Goal: Task Accomplishment & Management: Use online tool/utility

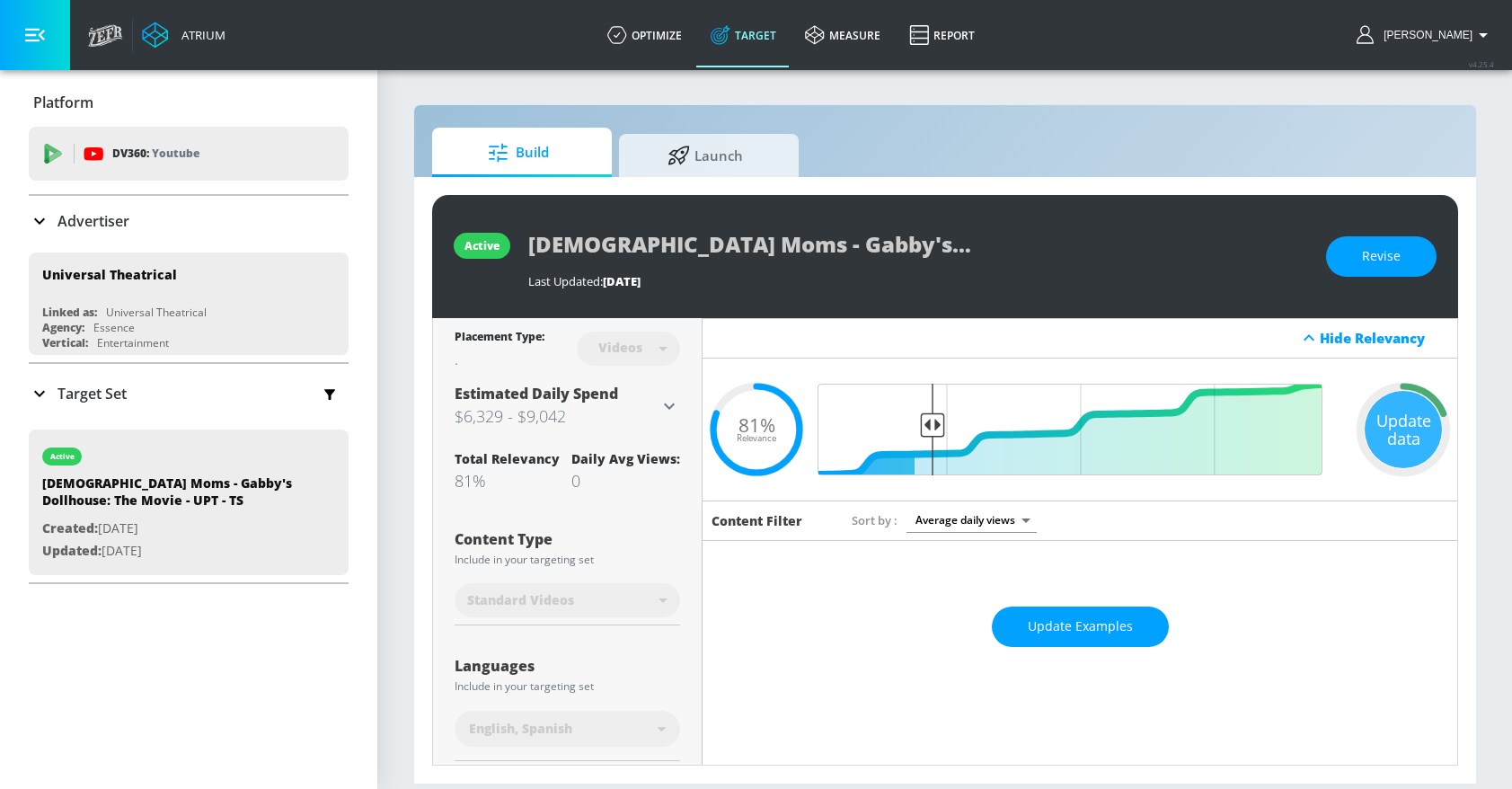
drag, startPoint x: 726, startPoint y: 154, endPoint x: 1015, endPoint y: 0, distance: 327.5
click at [726, 154] on span "Launch" at bounding box center [705, 155] width 136 height 43
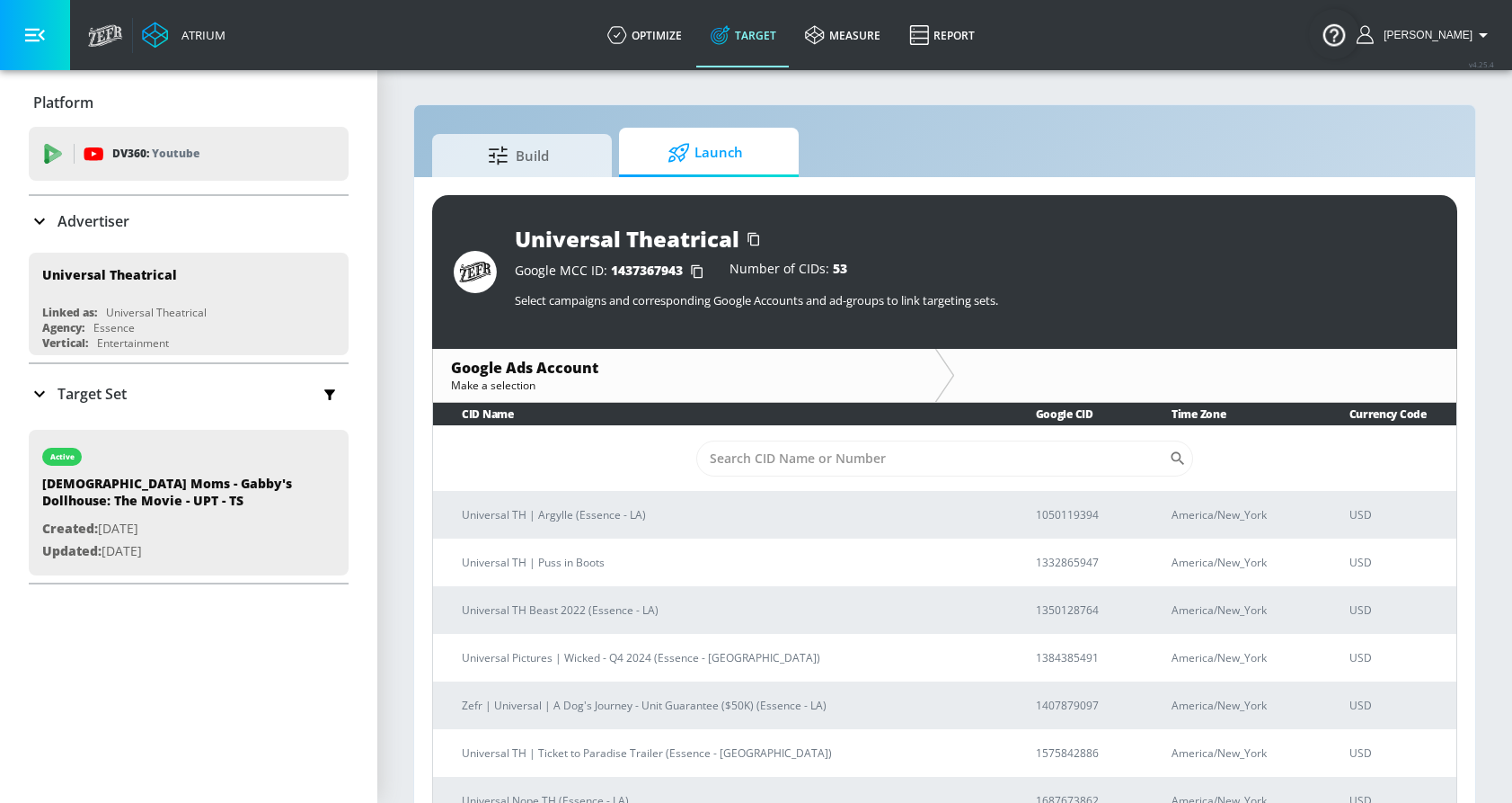
click at [732, 156] on span "Launch" at bounding box center [705, 153] width 136 height 43
click at [728, 155] on span "Launch" at bounding box center [705, 153] width 136 height 43
click at [773, 457] on input "Sort By" at bounding box center [933, 458] width 474 height 36
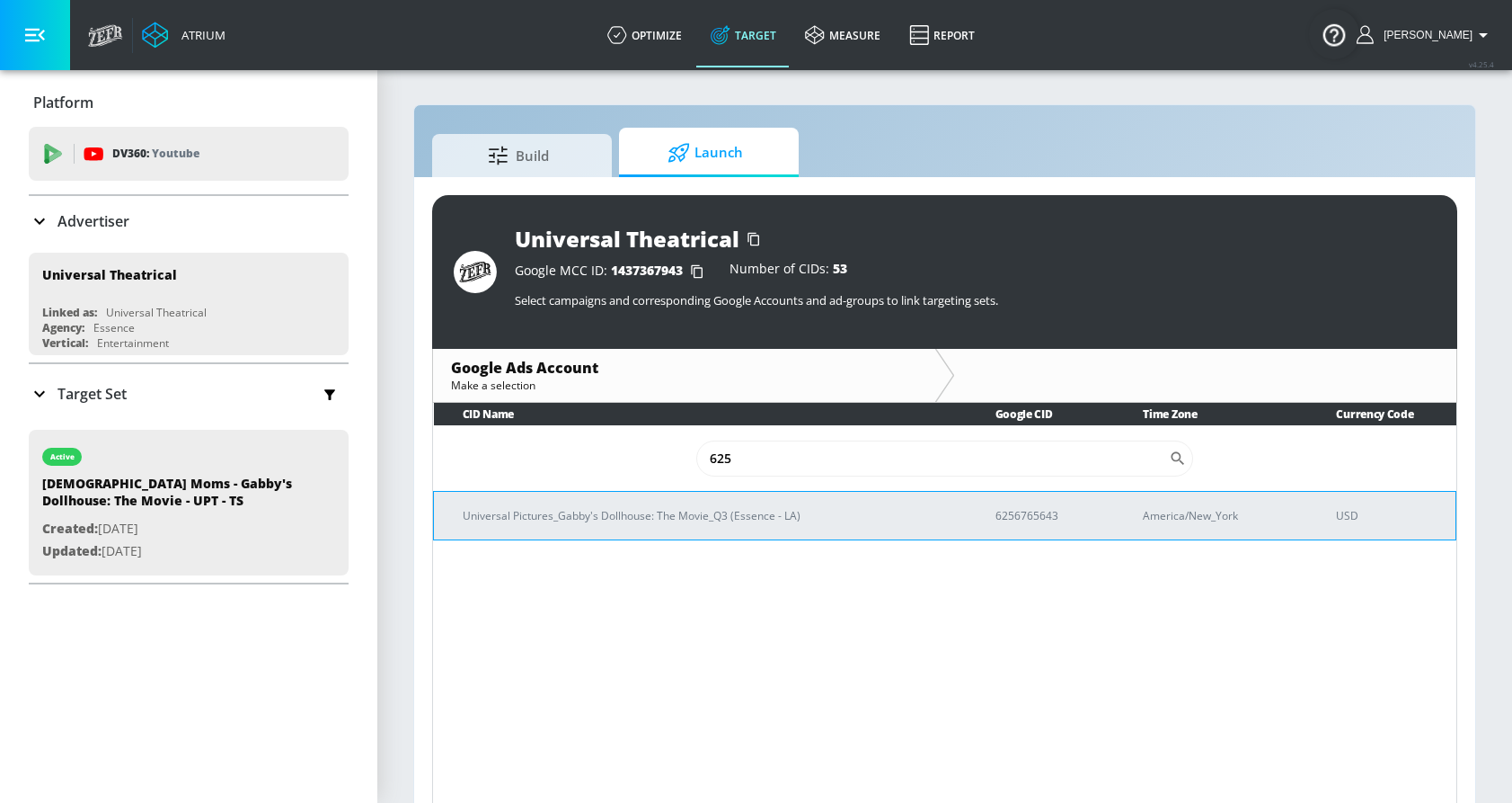
type input "625"
click at [1017, 511] on p "6256765643" at bounding box center [1048, 515] width 105 height 19
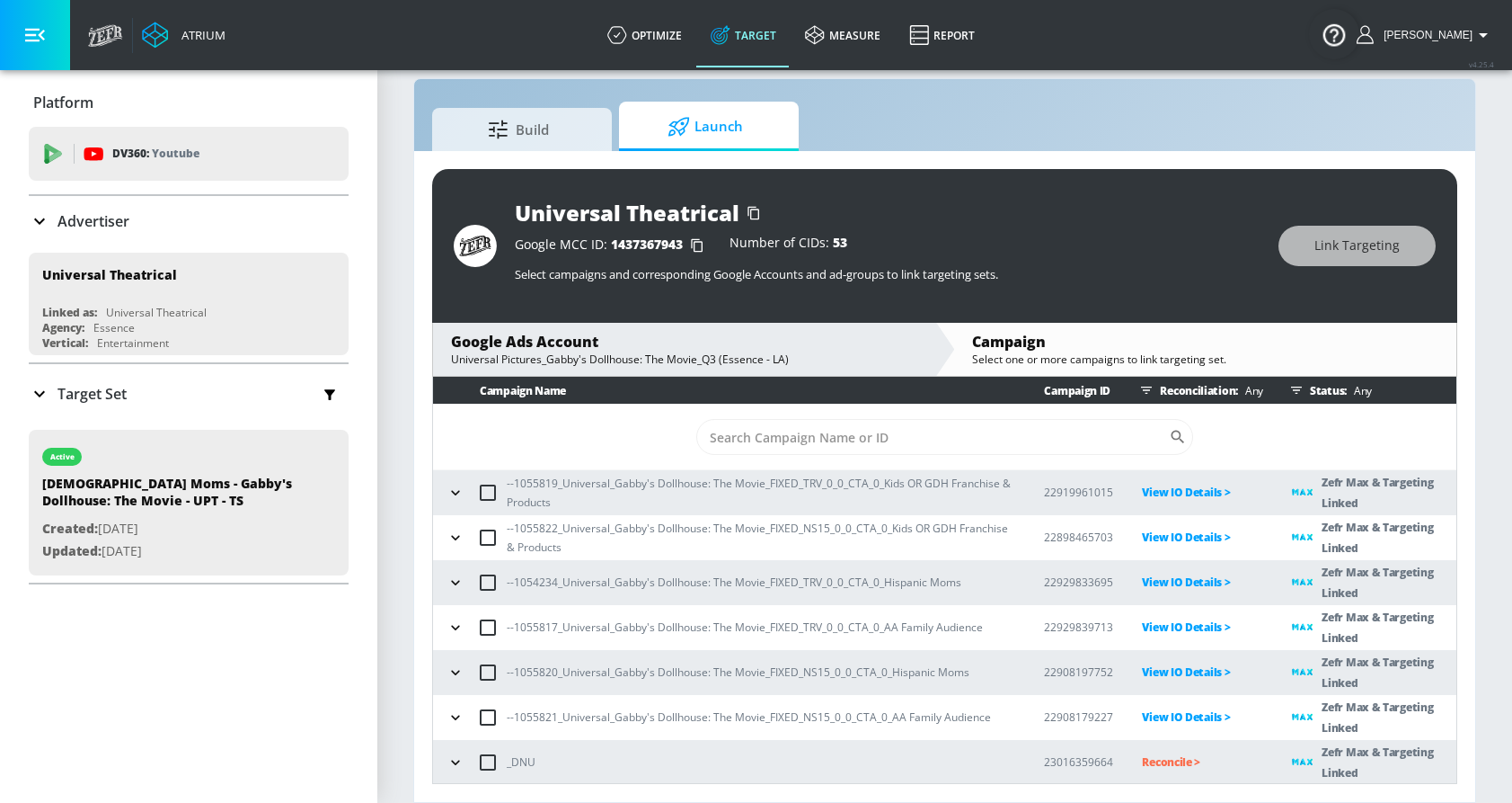
scroll to position [47, 0]
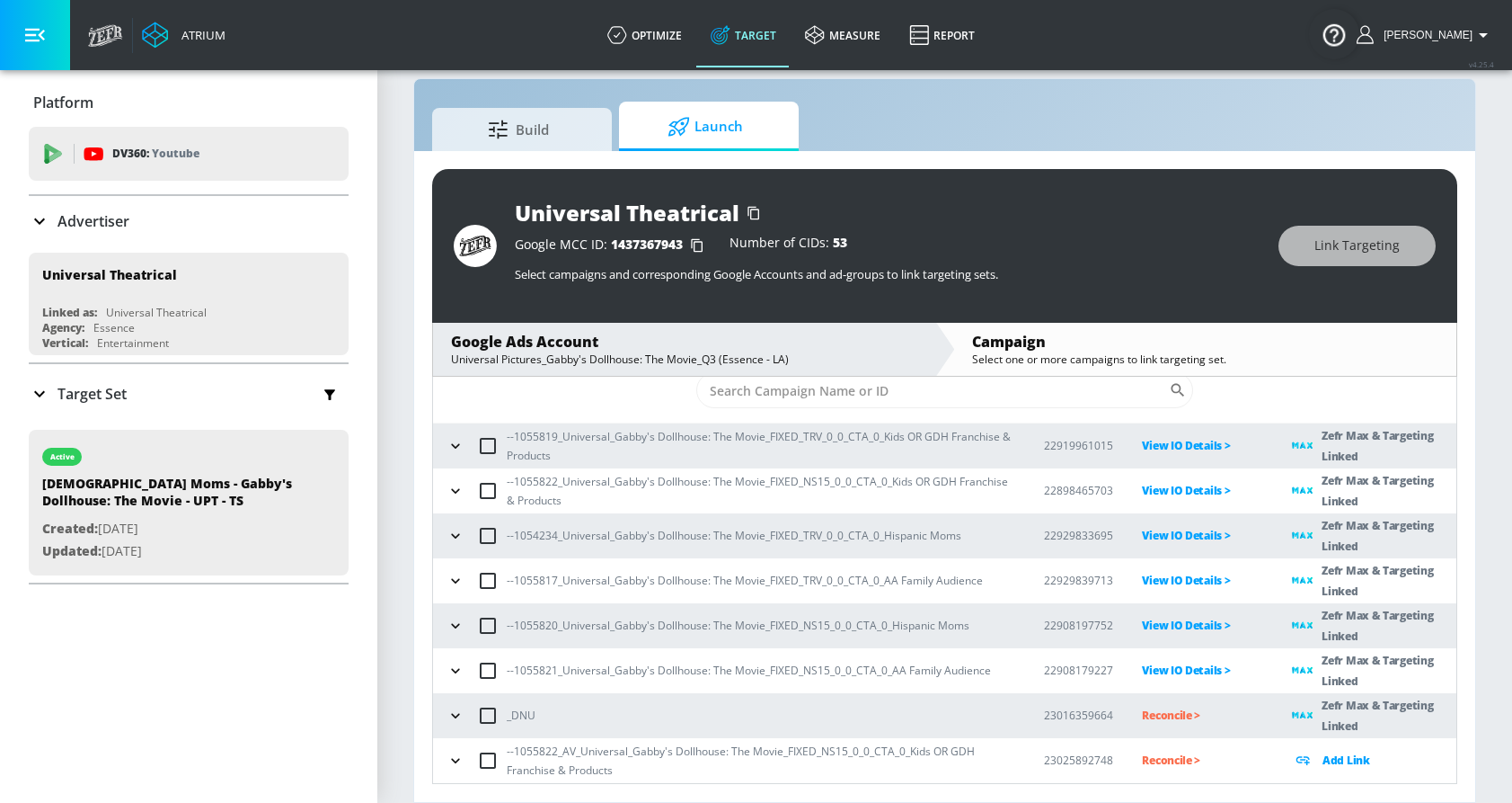
click at [458, 760] on icon "button" at bounding box center [455, 760] width 8 height 5
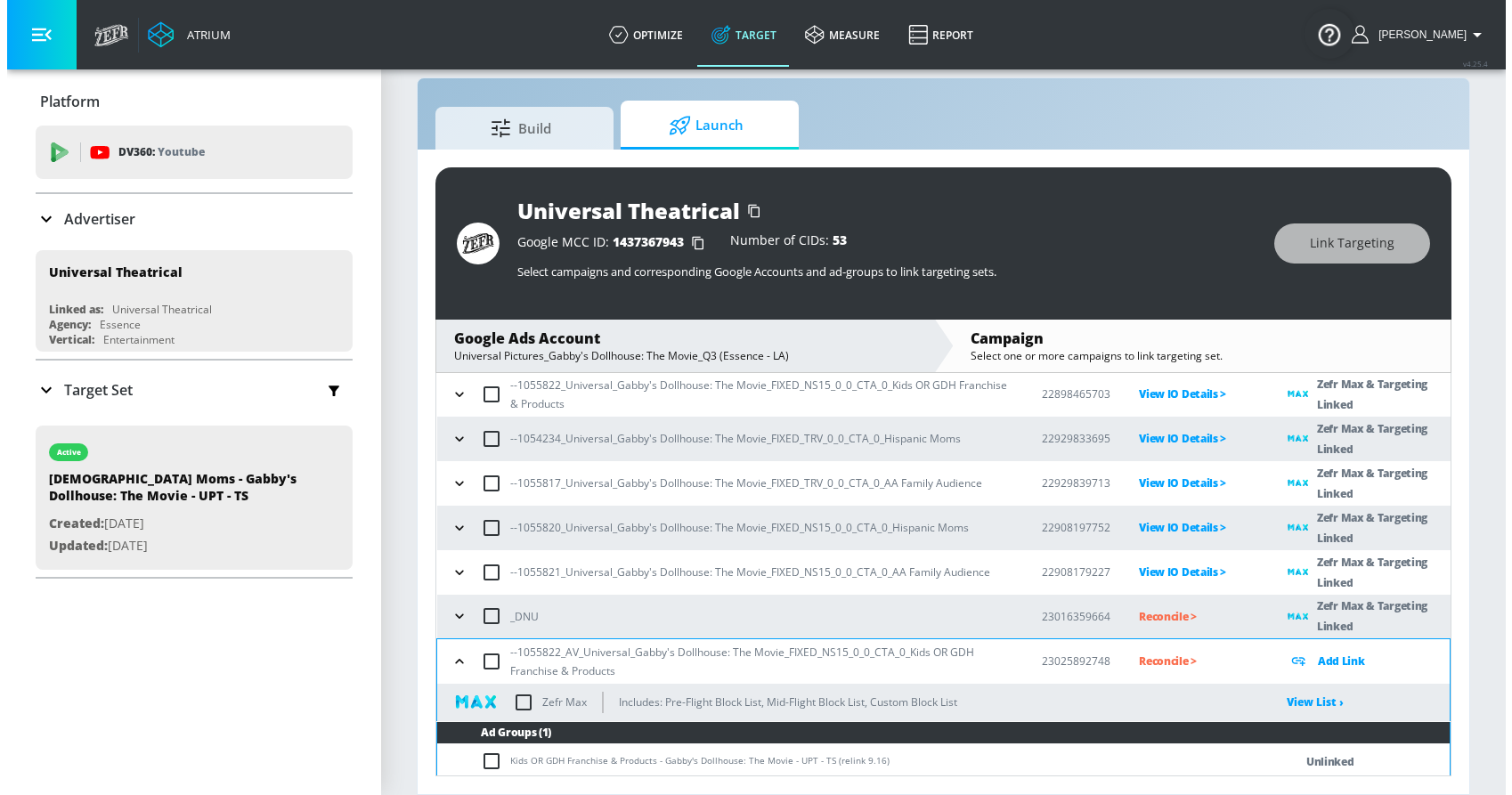
scroll to position [142, 0]
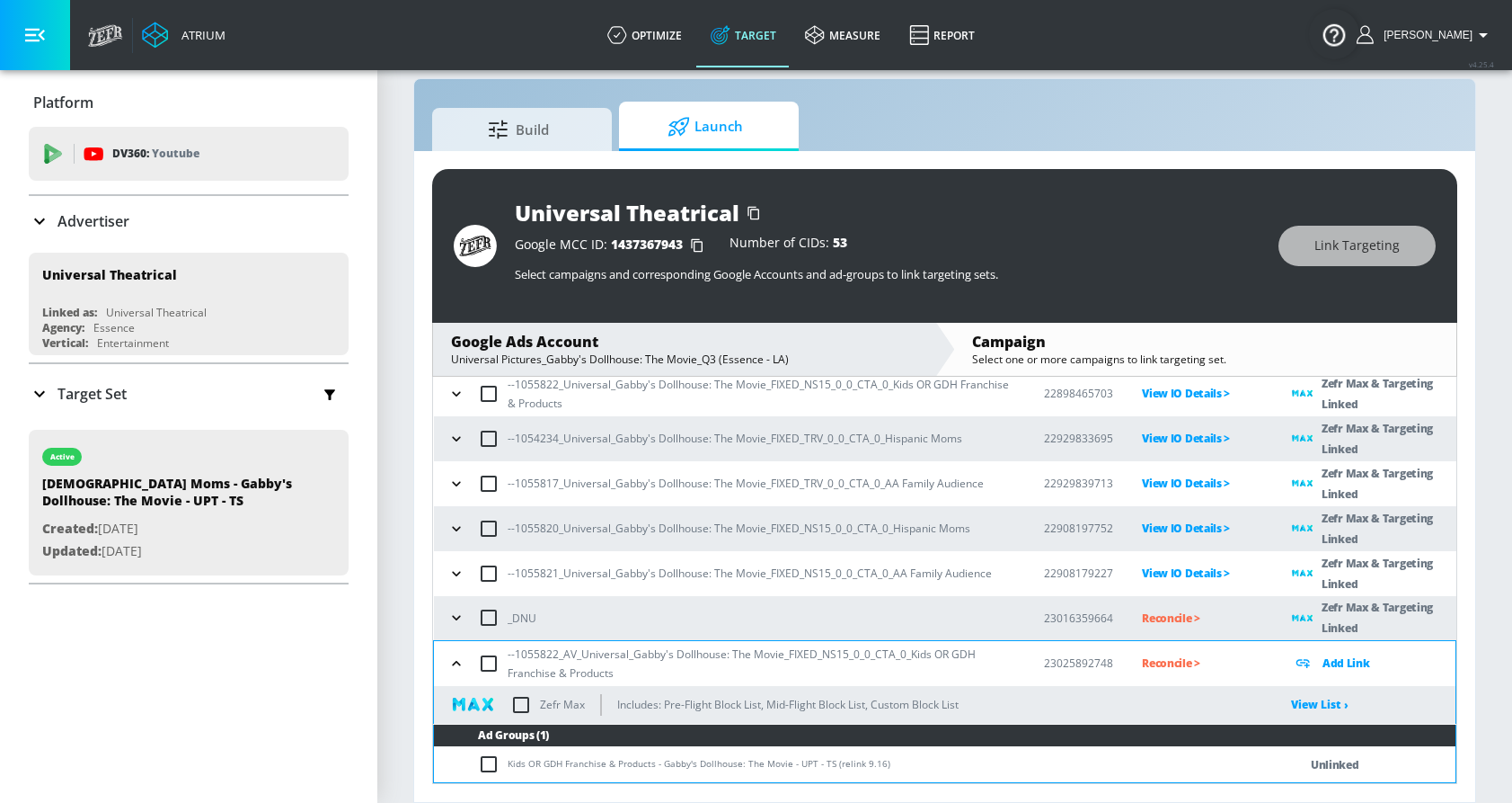
drag, startPoint x: 508, startPoint y: 764, endPoint x: 766, endPoint y: 751, distance: 258.3
click at [767, 751] on td "Kids OR GDH Franchise & Products - Gabby's Dollhouse: The Movie - UPT - TS (rel…" at bounding box center [848, 764] width 828 height 35
drag, startPoint x: 827, startPoint y: 762, endPoint x: 510, endPoint y: 766, distance: 317.0
click at [510, 766] on td "Kids OR GDH Franchise & Products - Gabby's Dollhouse: The Movie - UPT - TS (rel…" at bounding box center [848, 764] width 828 height 35
copy td "Kids OR GDH Franchise & Products - Gabby's Dollhouse: The Movie - UPT - TS"
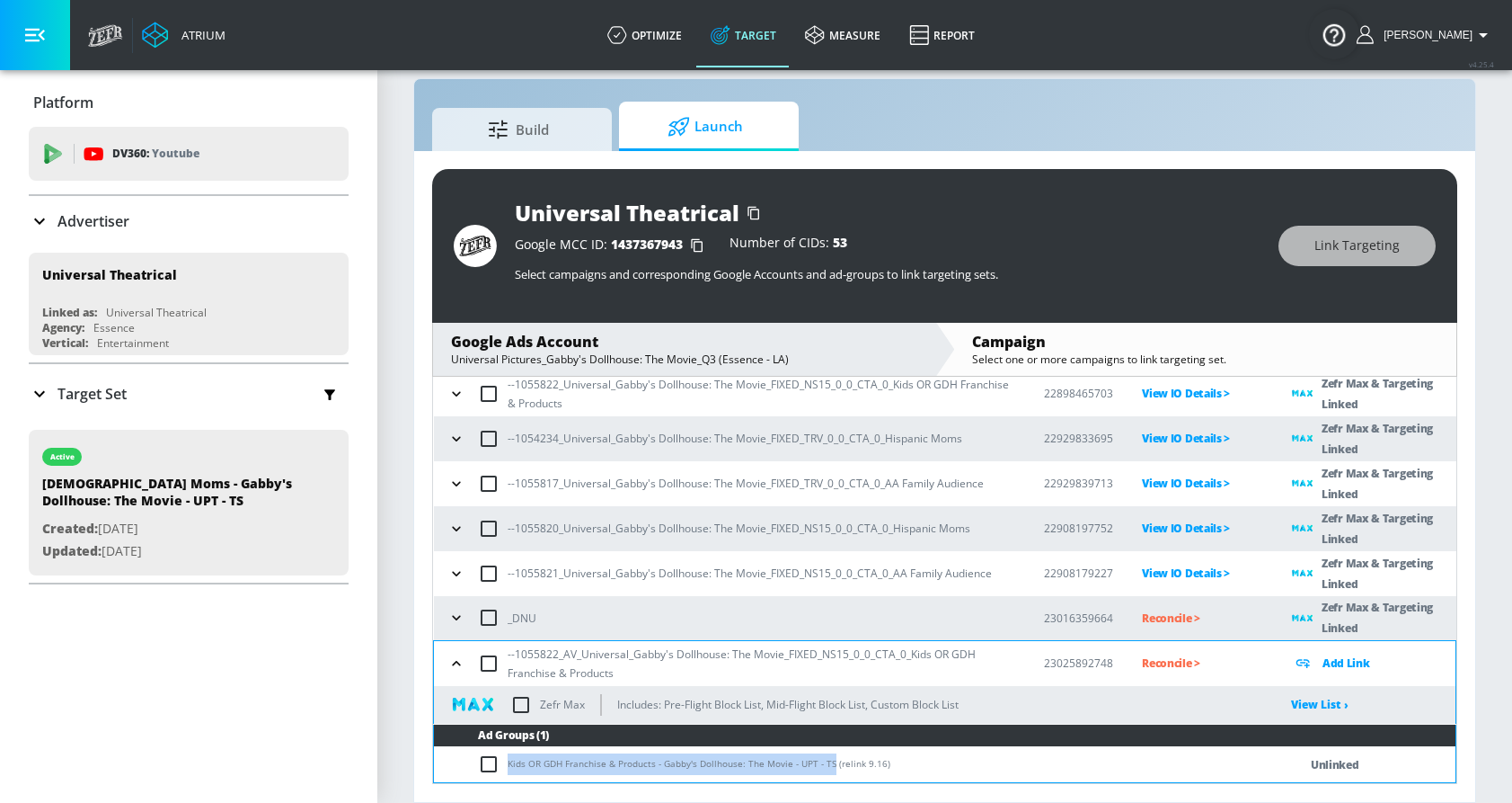
click at [488, 760] on input "checkbox" at bounding box center [493, 764] width 30 height 22
checkbox input "true"
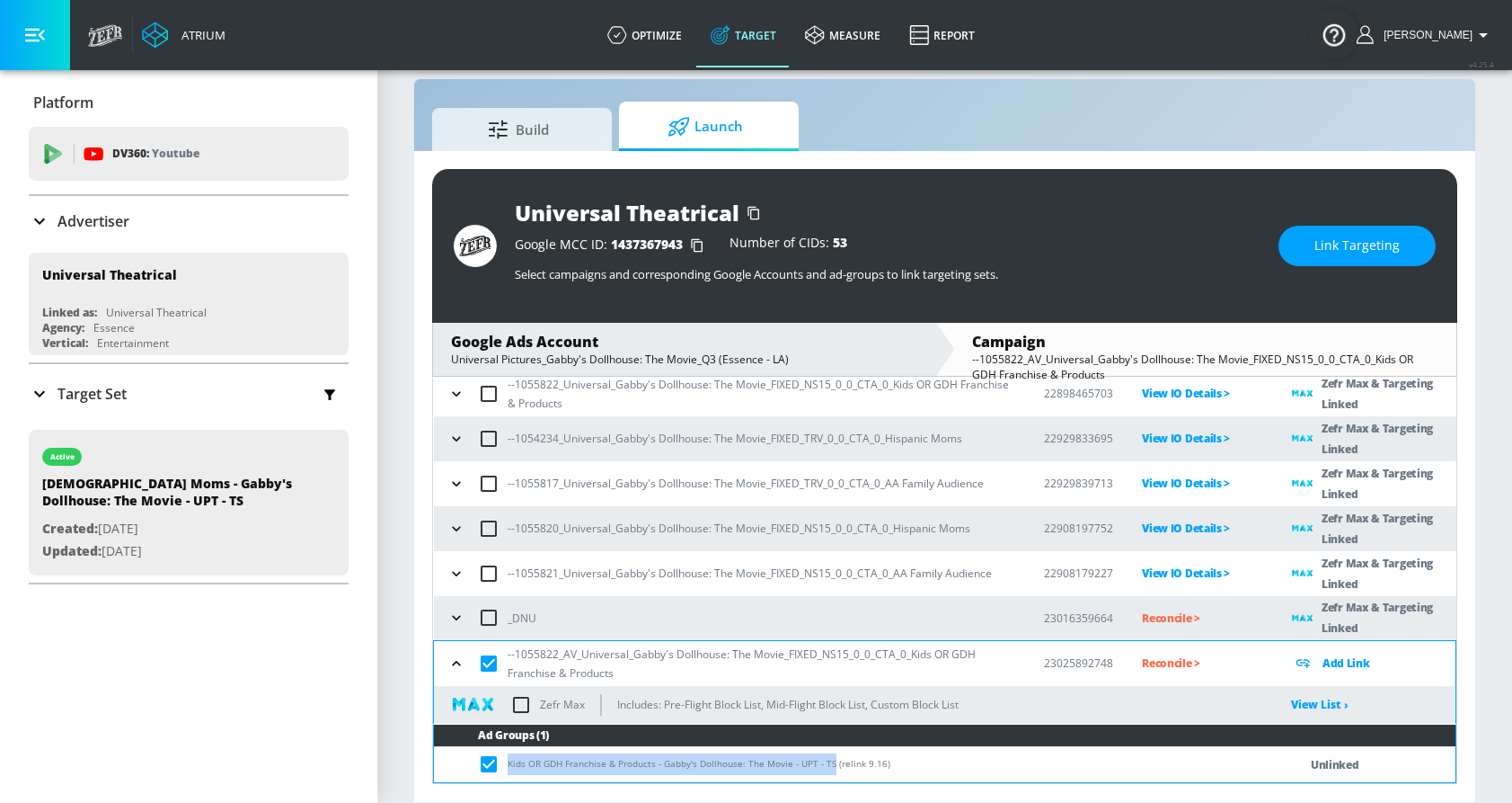
click at [1360, 232] on button "Link Targeting" at bounding box center [1357, 246] width 157 height 41
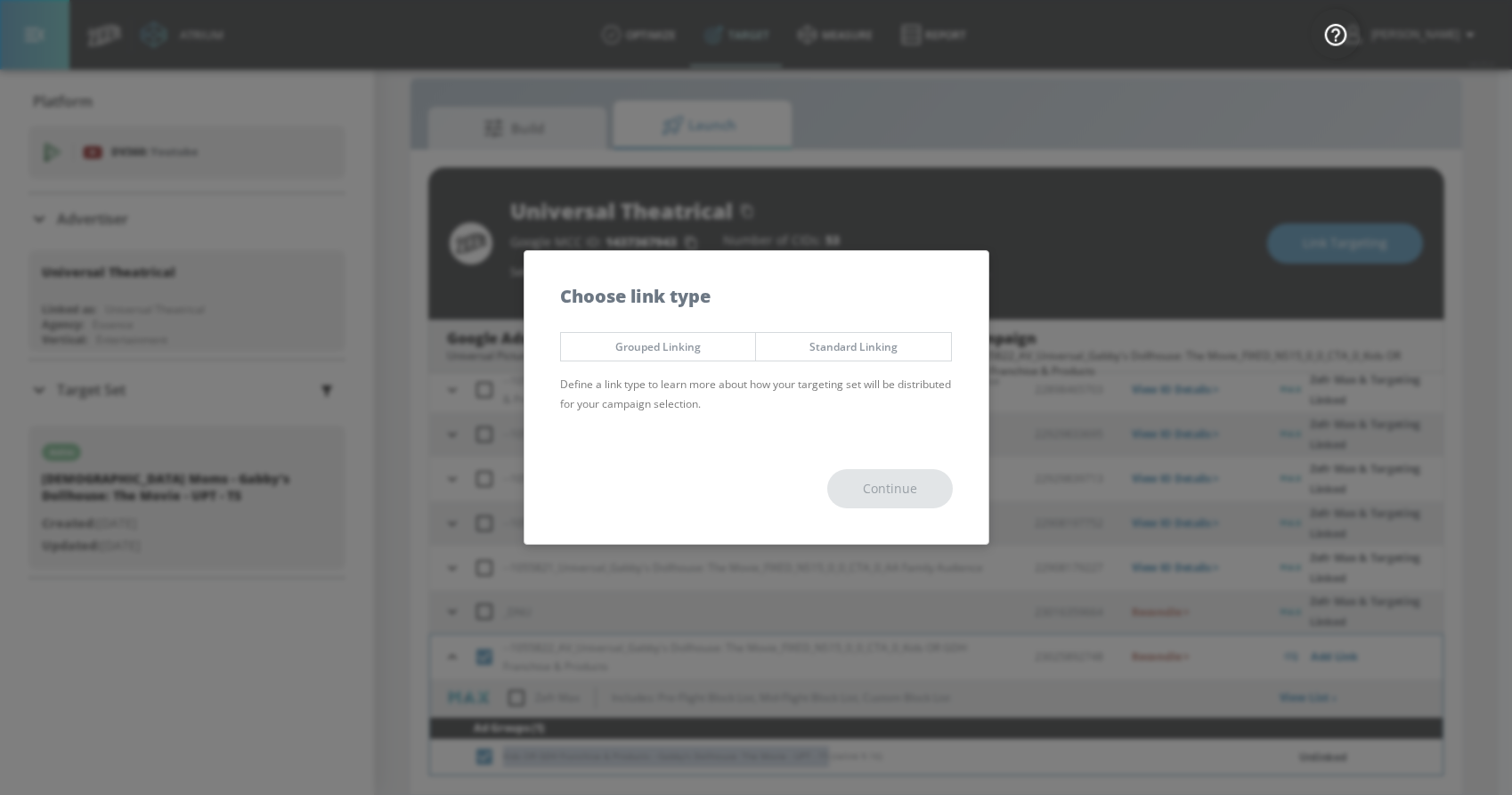
click at [852, 349] on span "Standard Linking" at bounding box center [854, 346] width 168 height 19
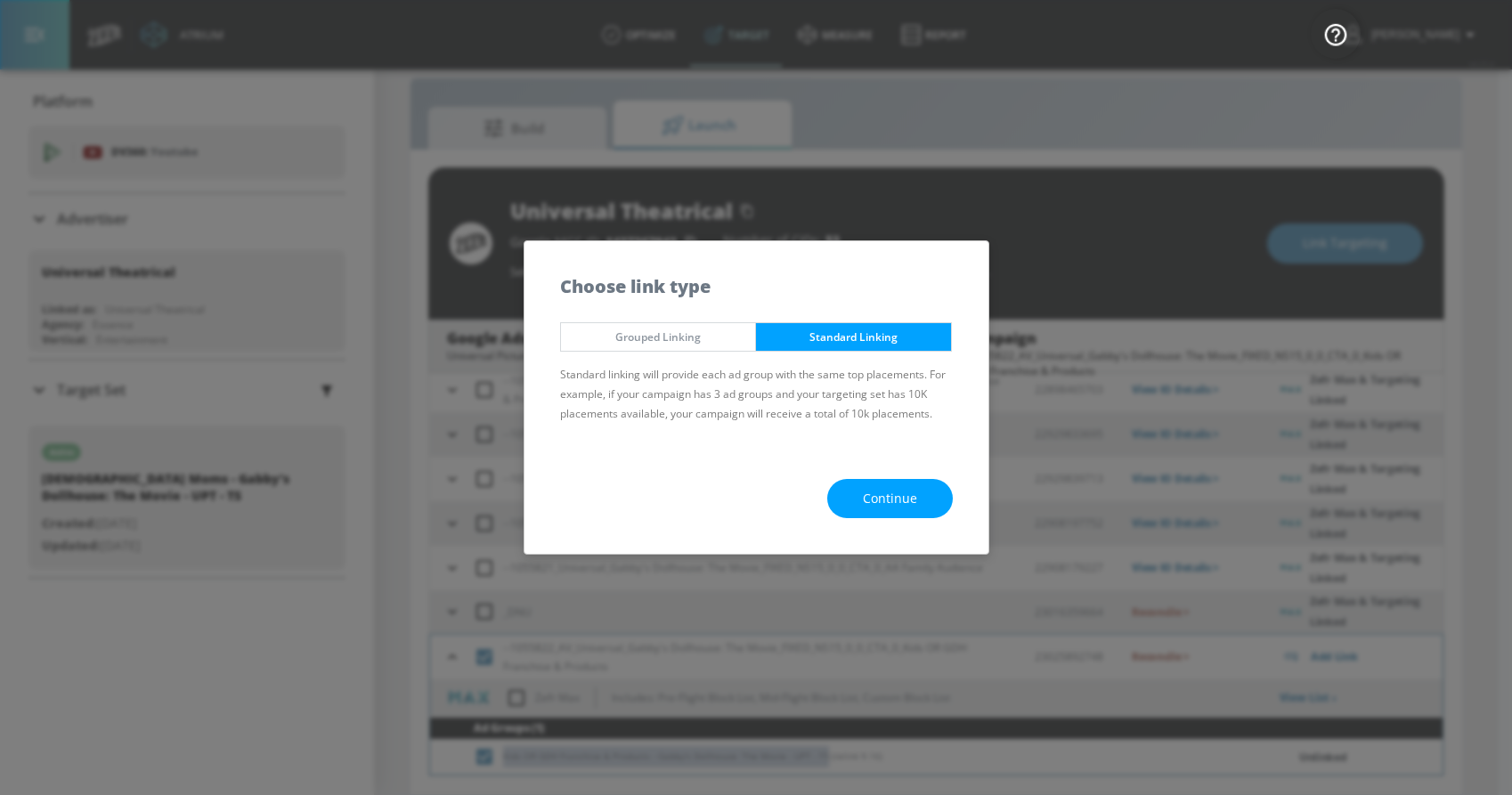
click at [863, 492] on span "Continue" at bounding box center [889, 499] width 55 height 22
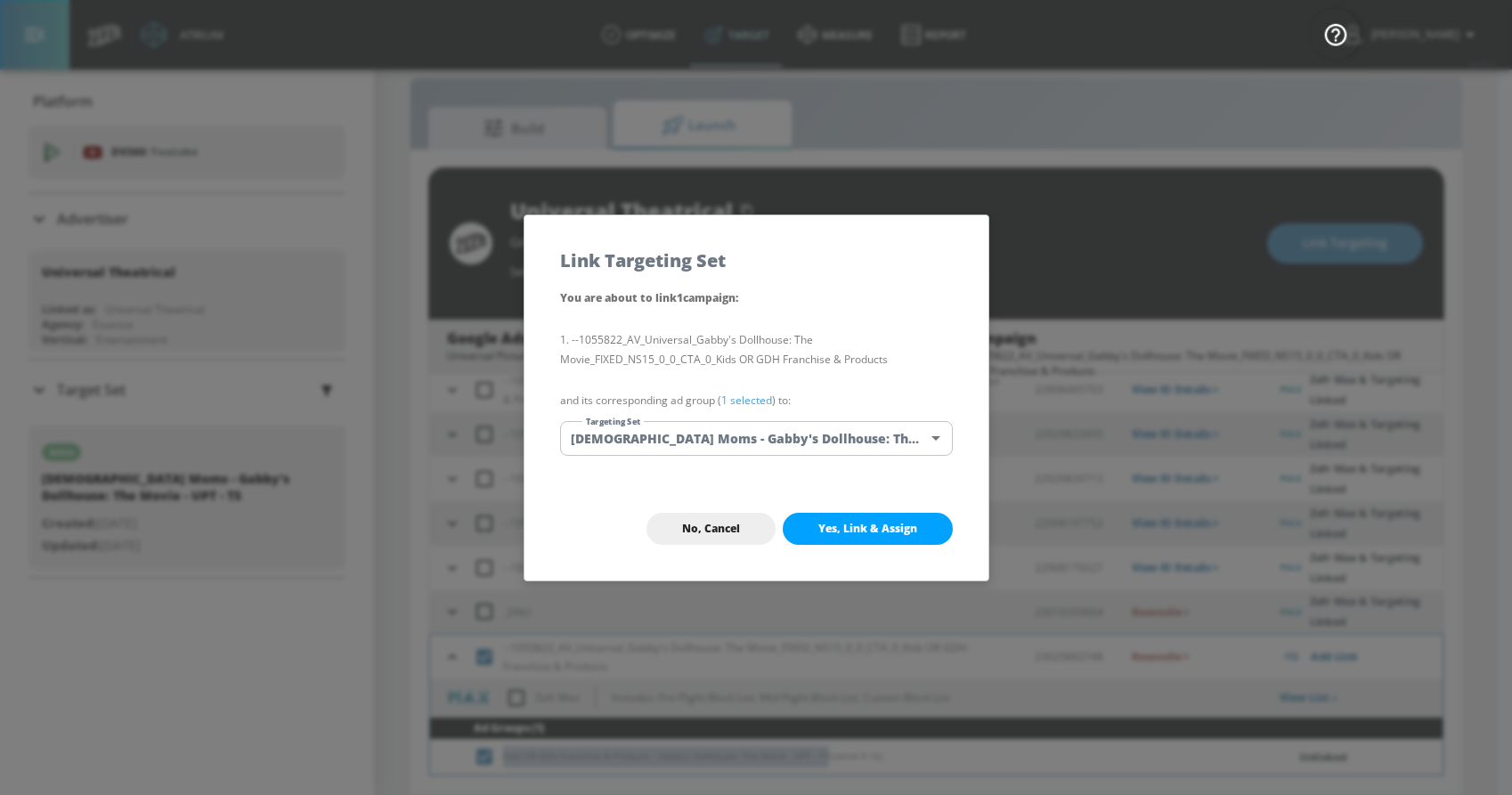
click at [696, 437] on body "Atrium optimize Target measure Report optimize Target measure Report v 4.25.4 […" at bounding box center [756, 384] width 1512 height 821
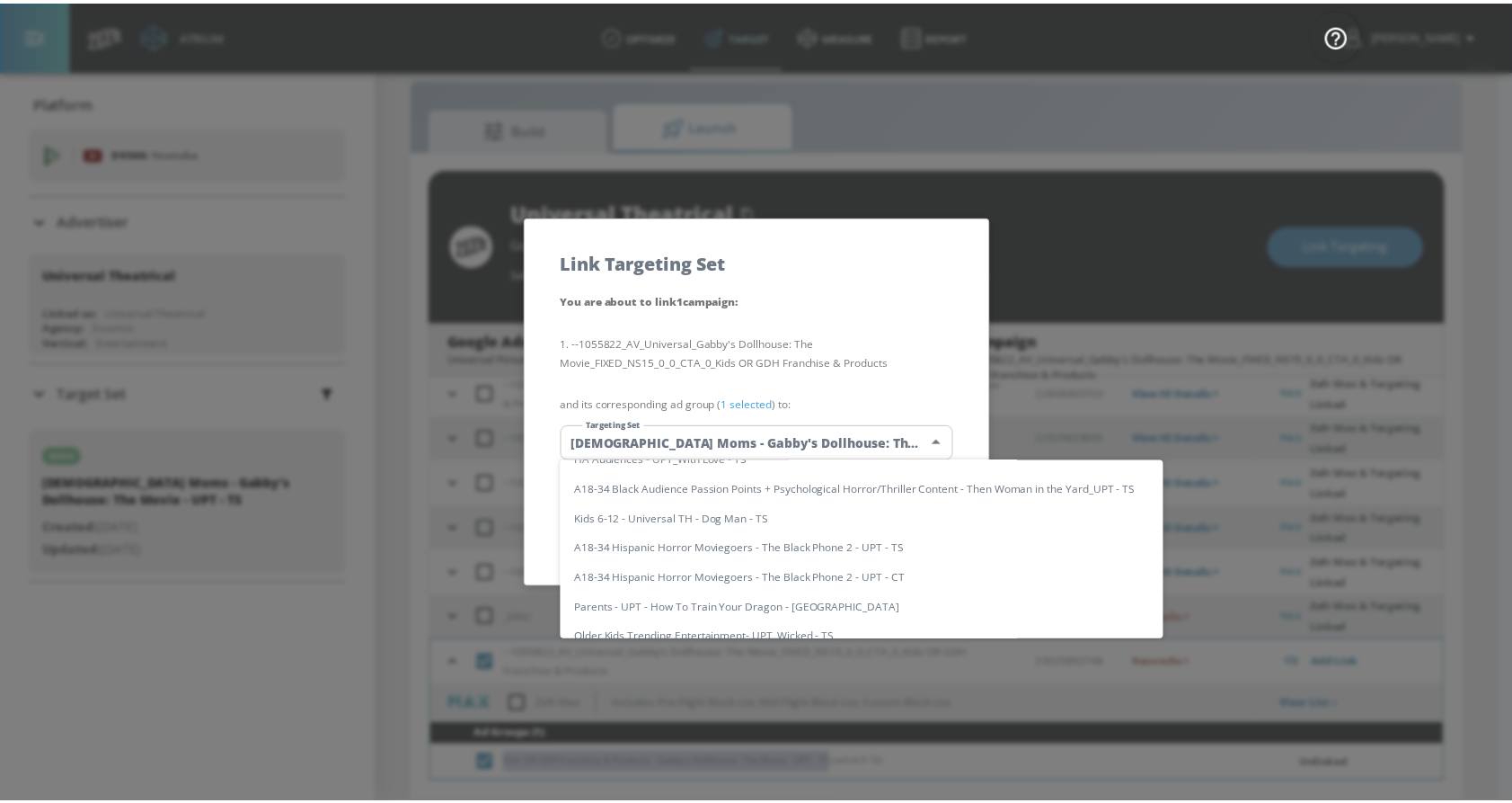
scroll to position [0, 0]
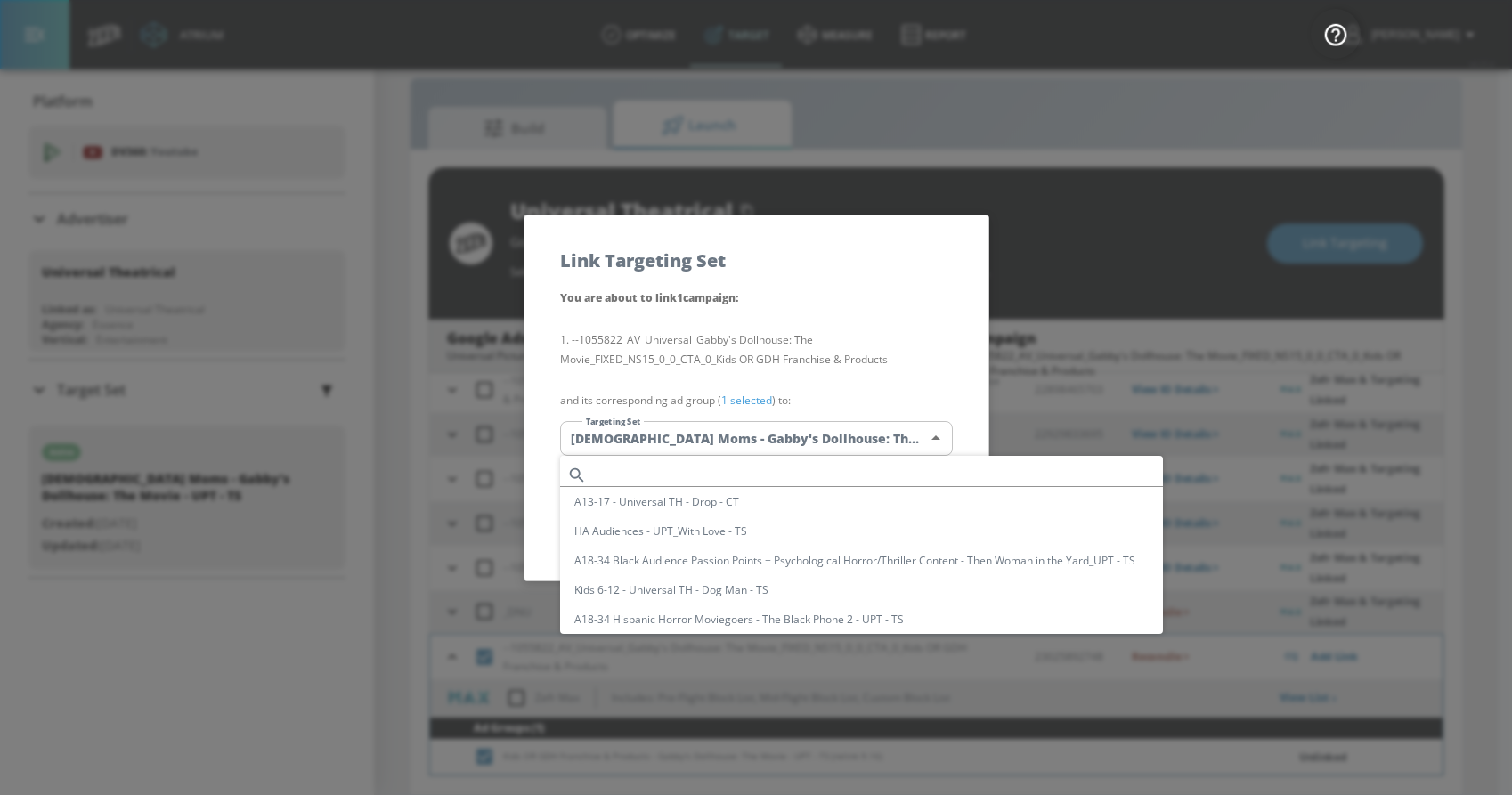
click at [689, 470] on input "text" at bounding box center [878, 474] width 569 height 24
paste input "Kids OR GDH Franchise & Products - Gabby's Dollhouse: The Movie - UPT - TS"
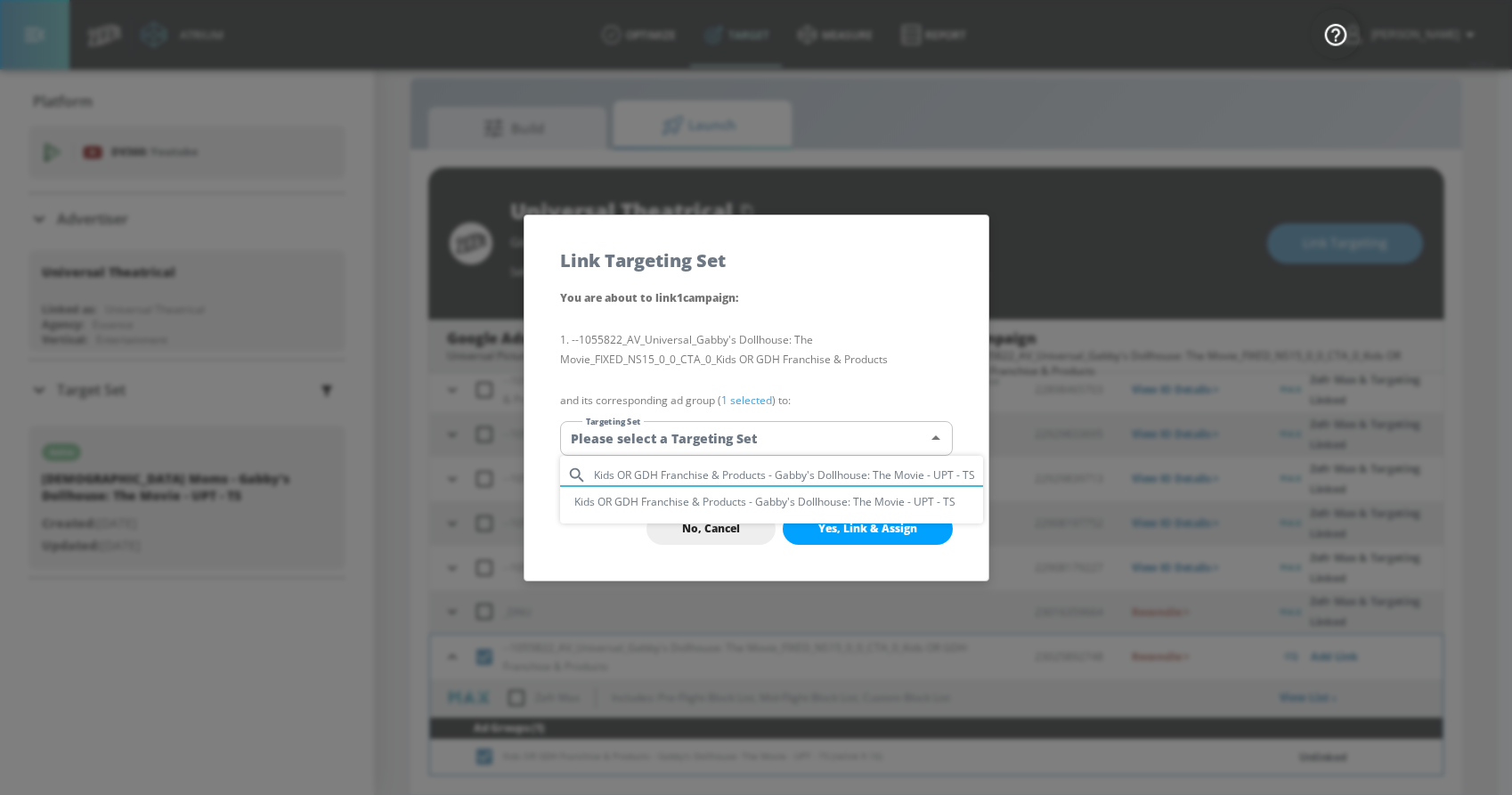
type input "Kids OR GDH Franchise & Products - Gabby's Dollhouse: The Movie - UPT - TS"
click at [723, 499] on li "Kids OR GDH Franchise & Products - Gabby's Dollhouse: The Movie - UPT - TS" at bounding box center [771, 501] width 423 height 30
type input "826dc27d-bce3-4dfa-bfb0-04693e099f97"
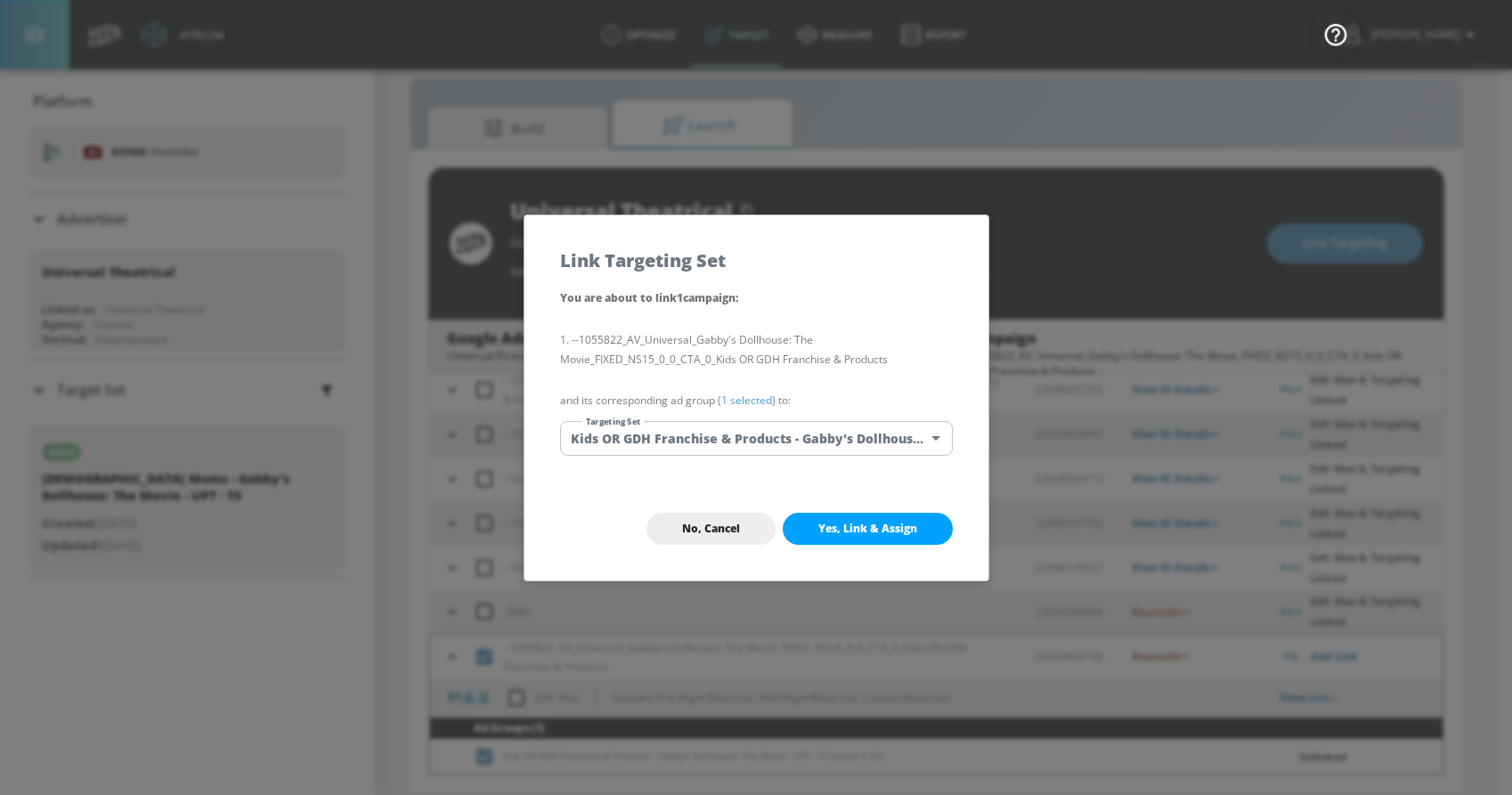
click at [649, 492] on div "No, Cancel Yes, Link & Assign" at bounding box center [757, 528] width 464 height 103
click at [819, 529] on span "Yes, Link & Assign" at bounding box center [868, 529] width 99 height 14
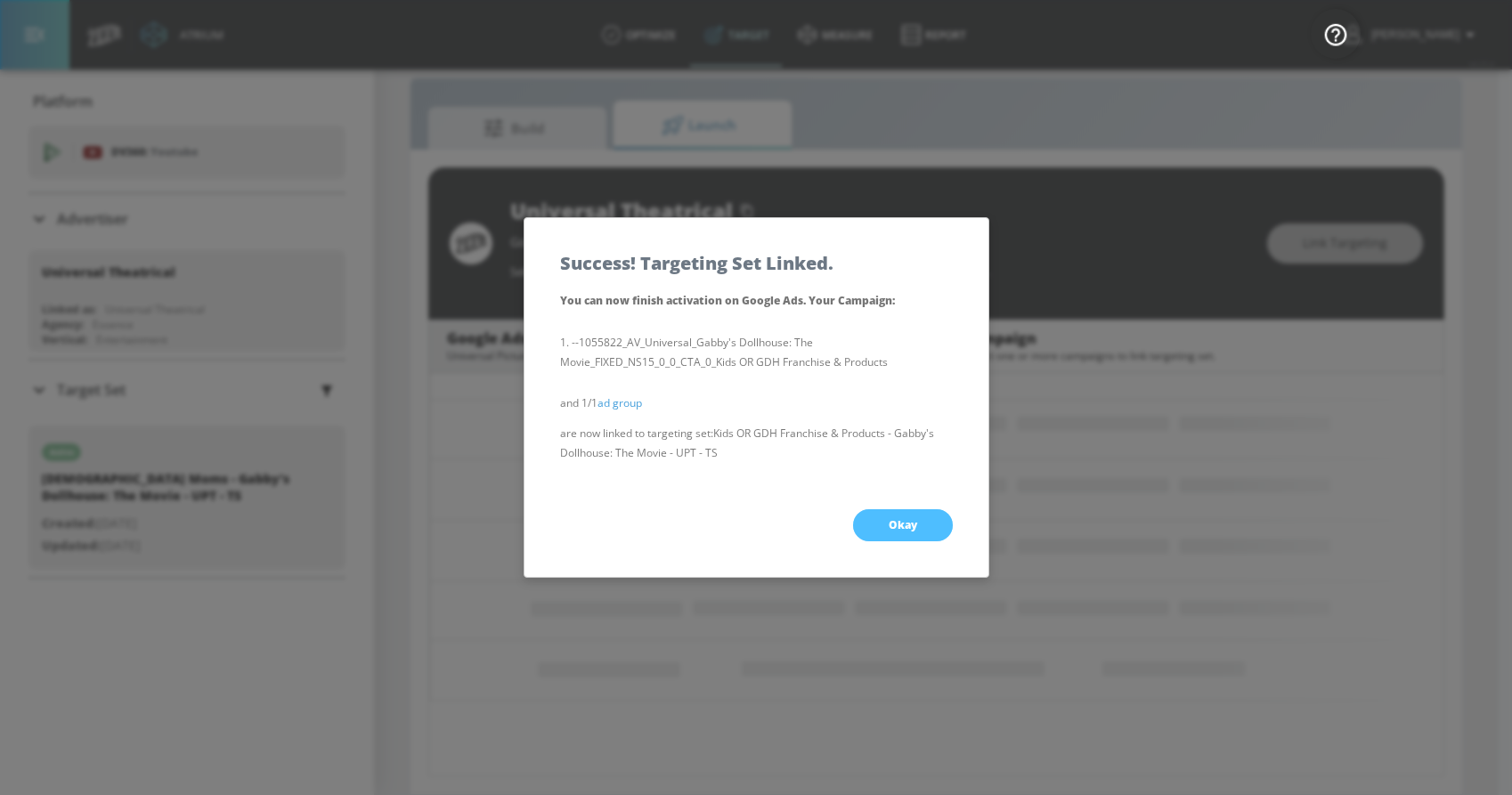
click at [889, 512] on button "Okay" at bounding box center [902, 526] width 99 height 32
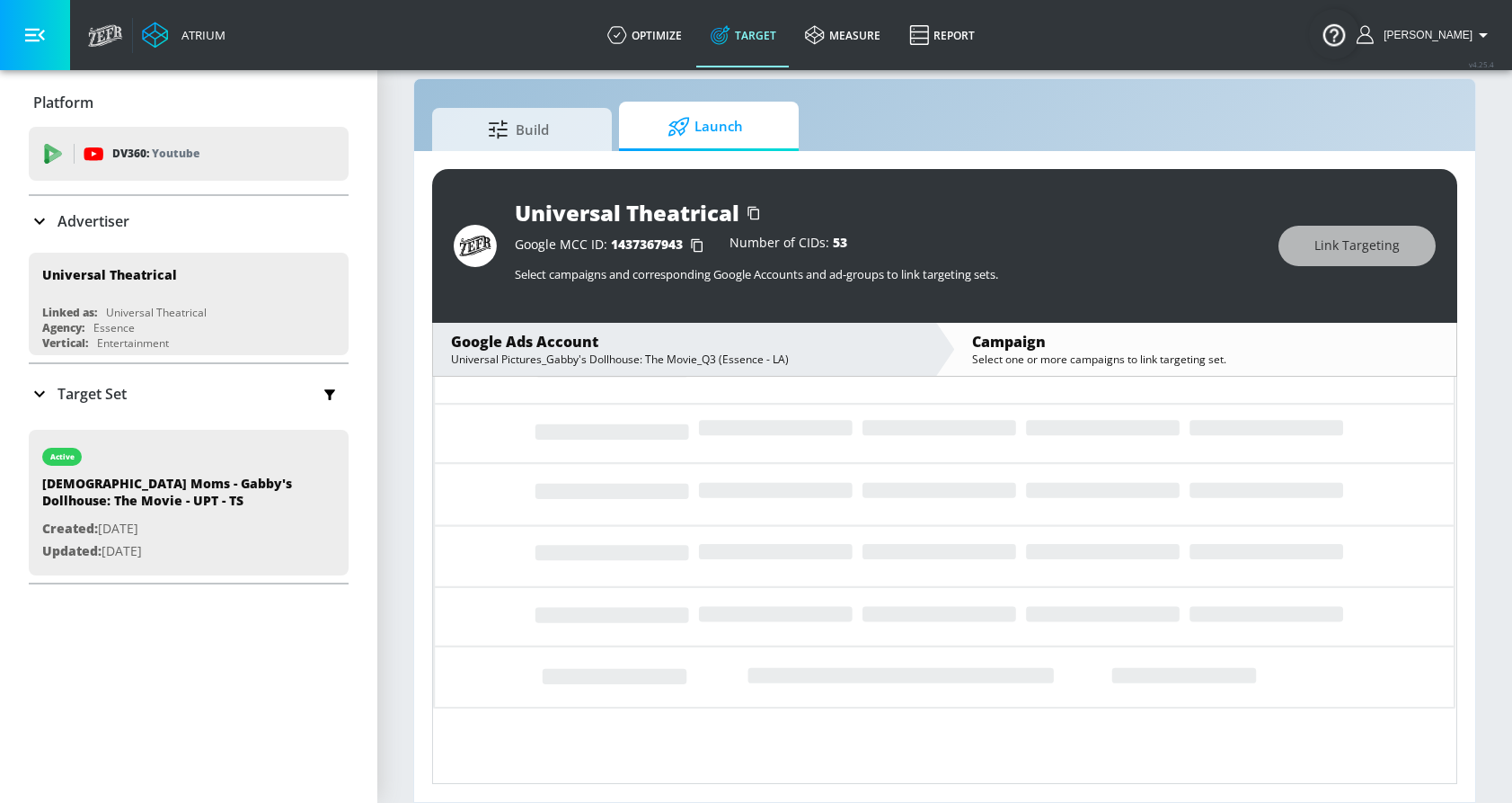
scroll to position [47, 0]
